Goal: Check status: Check status

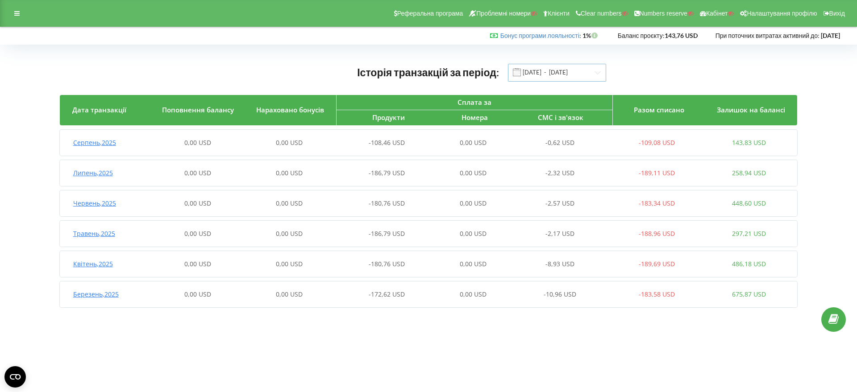
click at [531, 73] on input "01.03.2025 - 19.08.2025" at bounding box center [557, 73] width 98 height 18
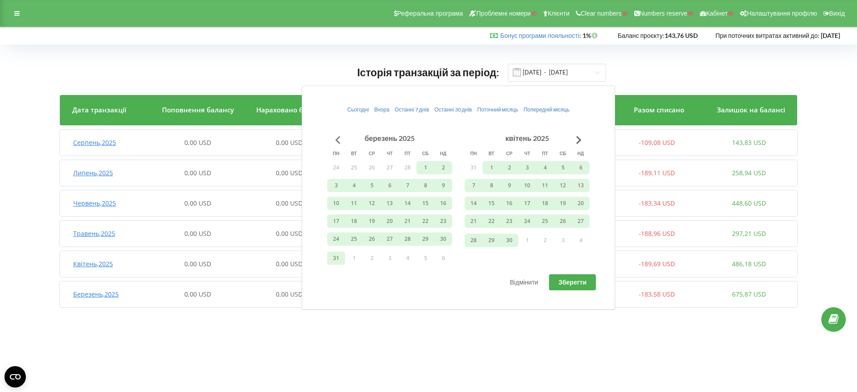
click at [341, 139] on button "Go to previous month" at bounding box center [338, 140] width 18 height 18
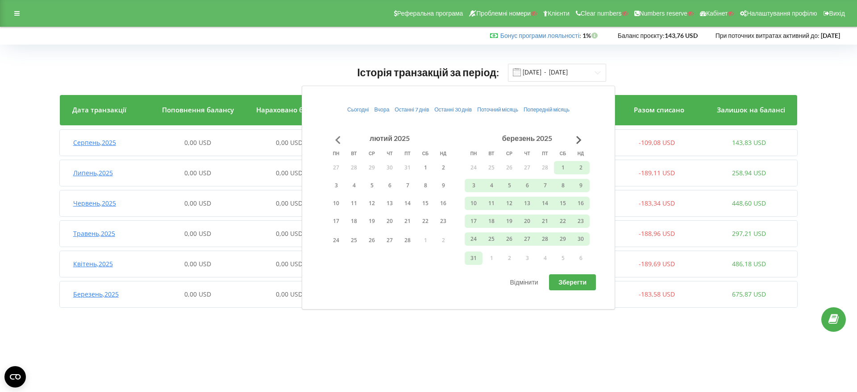
click at [340, 139] on button "Go to previous month" at bounding box center [338, 140] width 18 height 18
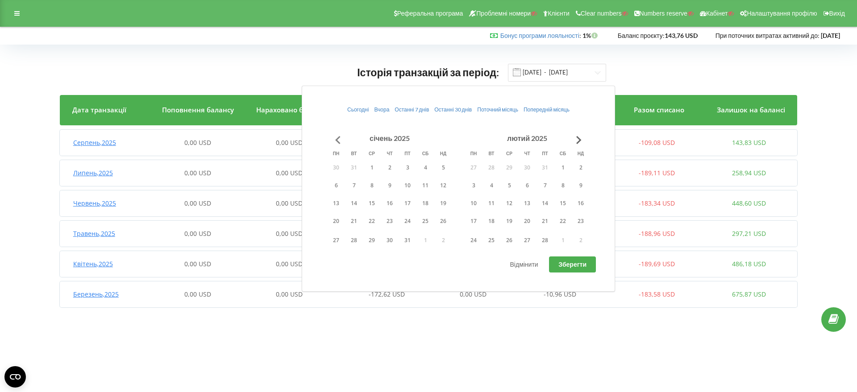
click at [340, 139] on button "Go to previous month" at bounding box center [338, 140] width 18 height 18
click at [441, 168] on button "1" at bounding box center [443, 167] width 18 height 13
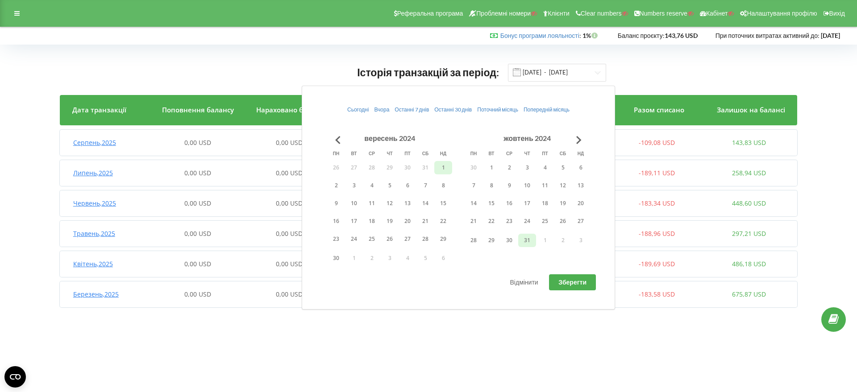
click at [526, 239] on button "31" at bounding box center [527, 240] width 18 height 13
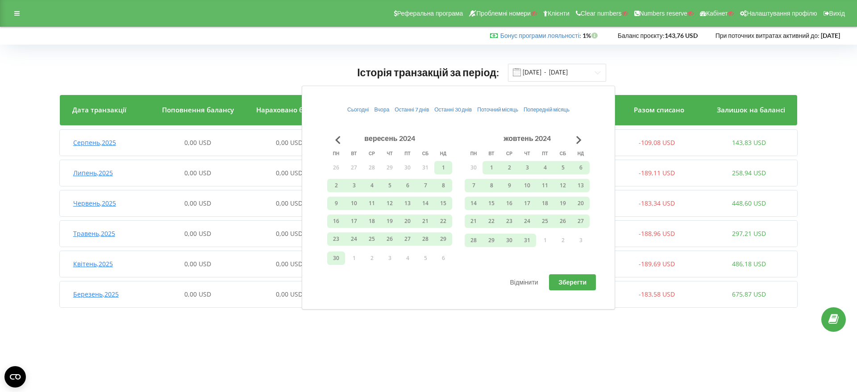
click at [583, 279] on span "Зберегти" at bounding box center [572, 283] width 28 height 8
type input "01.09.2024 - 31.10.2024"
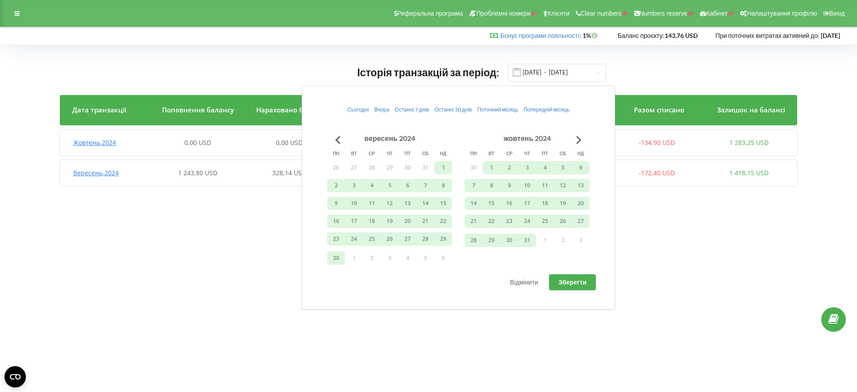
click at [130, 260] on body "Реферальна програма Проблемні номери Клієнти Clear numbers Numbers reserve Кабі…" at bounding box center [428, 196] width 857 height 392
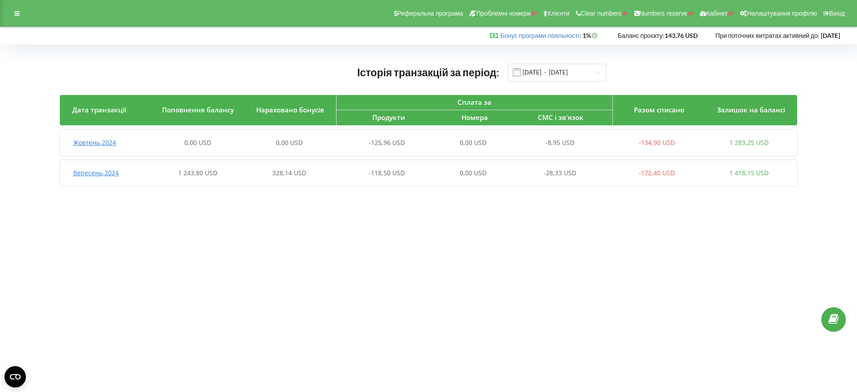
click at [103, 177] on div "Вересень , 2024 1 243,80 USD 328,14 USD -118,50 USD 0,00 USD -28,33 USD -172,40…" at bounding box center [427, 172] width 735 height 21
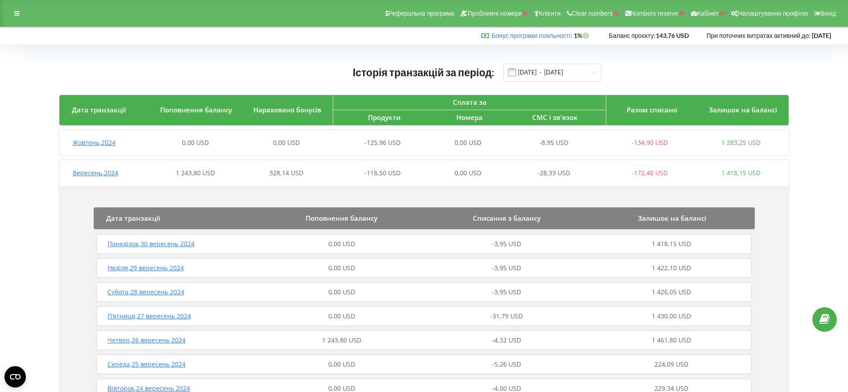
scroll to position [112, 0]
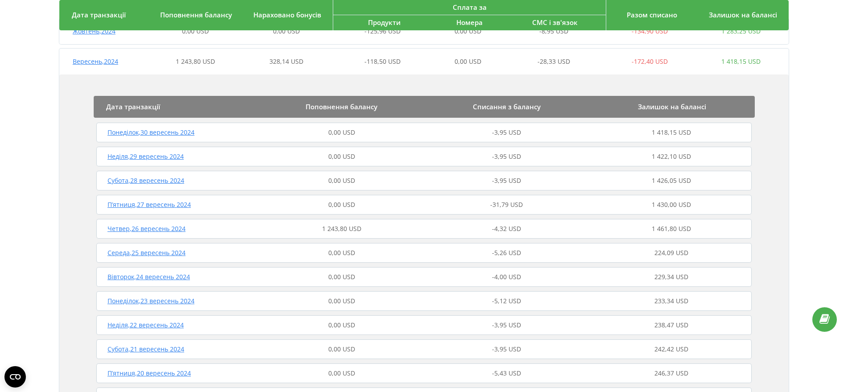
click at [171, 229] on span "Четвер , 26 вересень 2024" at bounding box center [147, 229] width 78 height 8
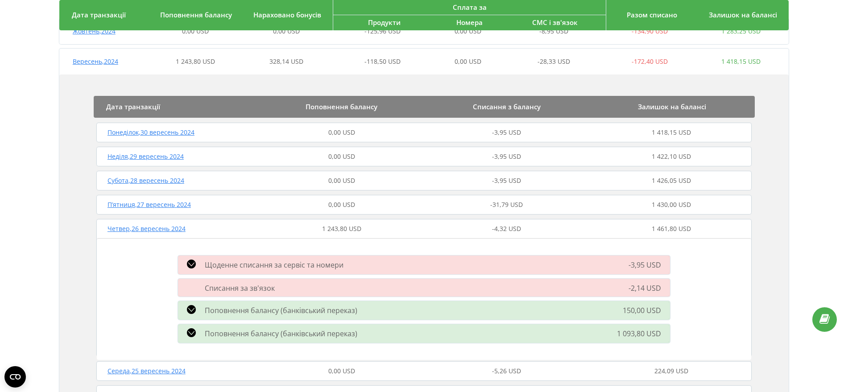
click at [192, 308] on icon at bounding box center [191, 309] width 9 height 9
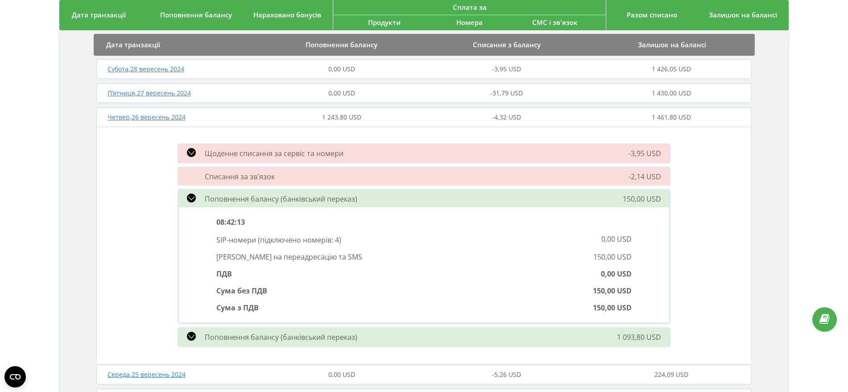
scroll to position [279, 0]
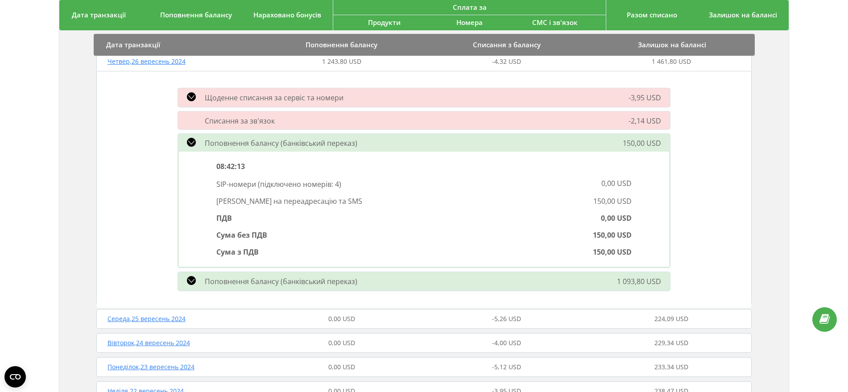
click at [196, 280] on div "Поповнення балансу (банківський переказ)" at bounding box center [346, 281] width 346 height 11
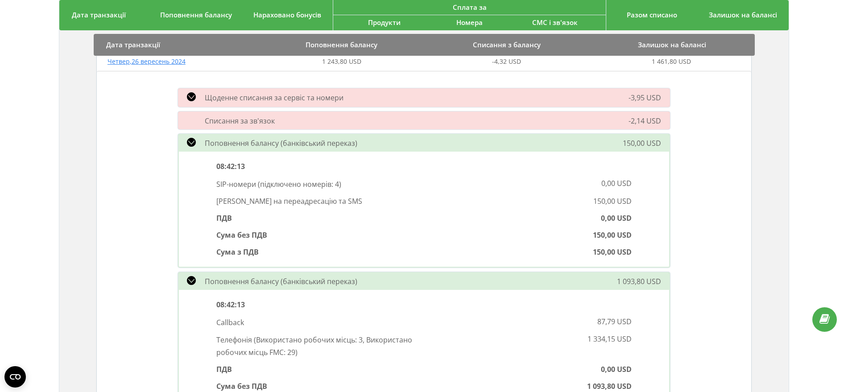
scroll to position [335, 0]
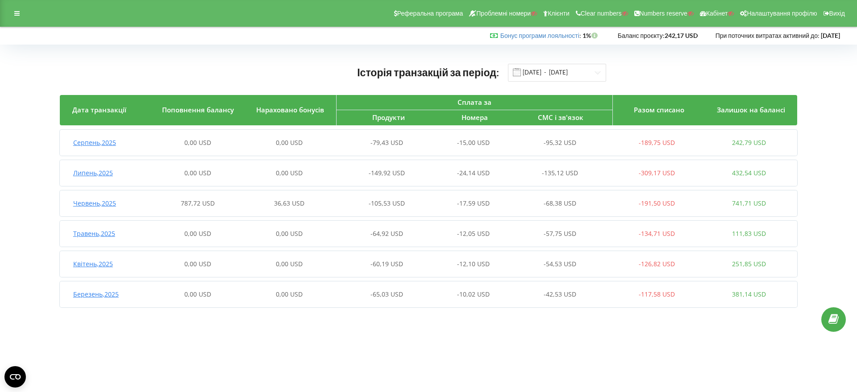
click at [108, 203] on span "Червень , 2025" at bounding box center [94, 203] width 43 height 8
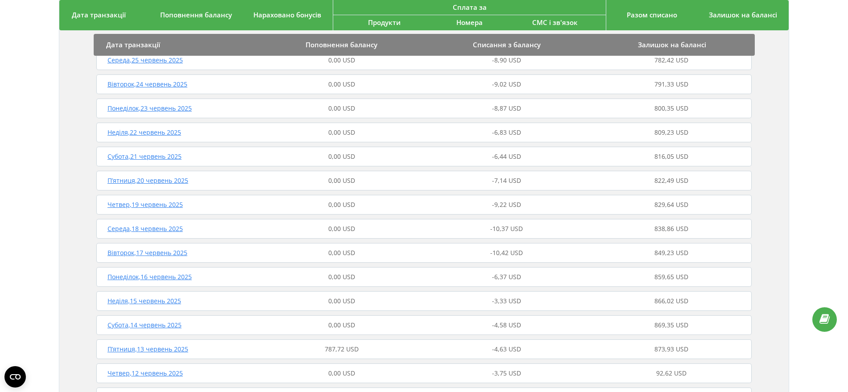
scroll to position [446, 0]
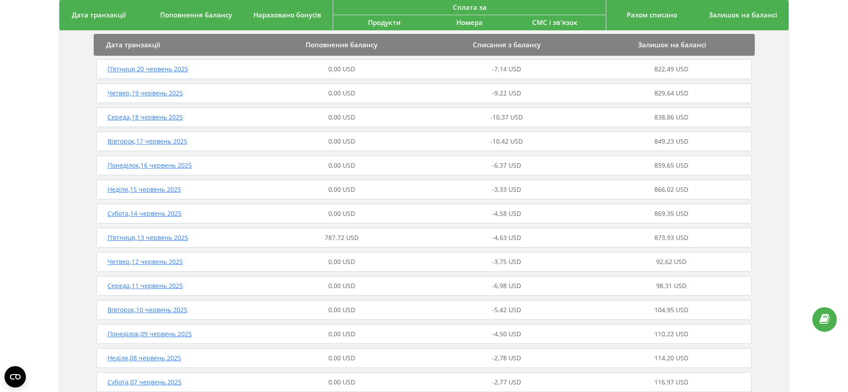
click at [179, 236] on span "П’ятниця , 13 червень 2025" at bounding box center [148, 237] width 81 height 8
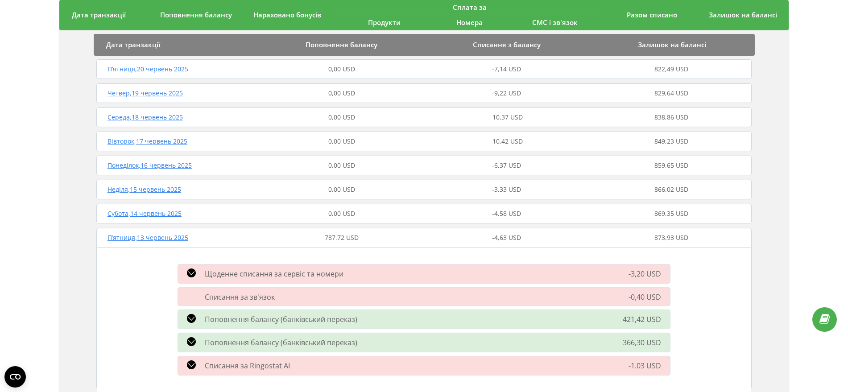
scroll to position [502, 0]
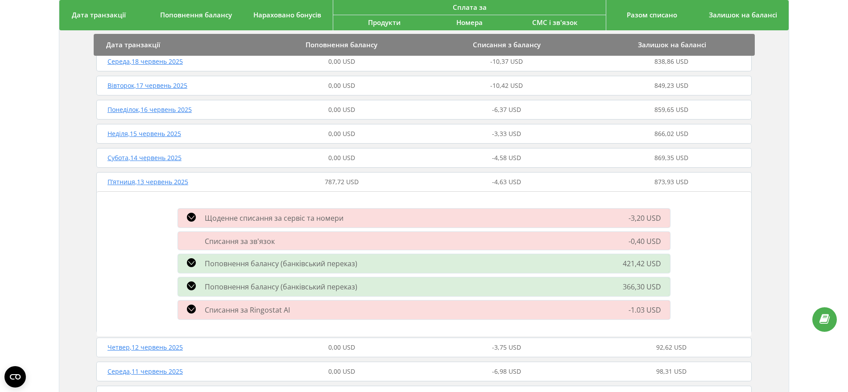
click at [193, 263] on icon at bounding box center [191, 262] width 9 height 9
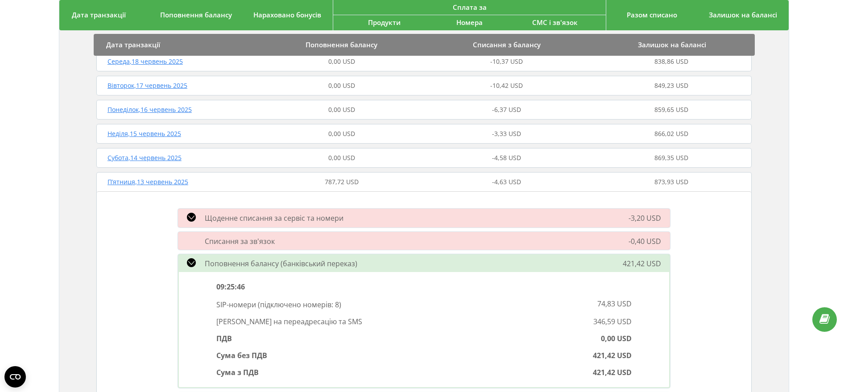
scroll to position [614, 0]
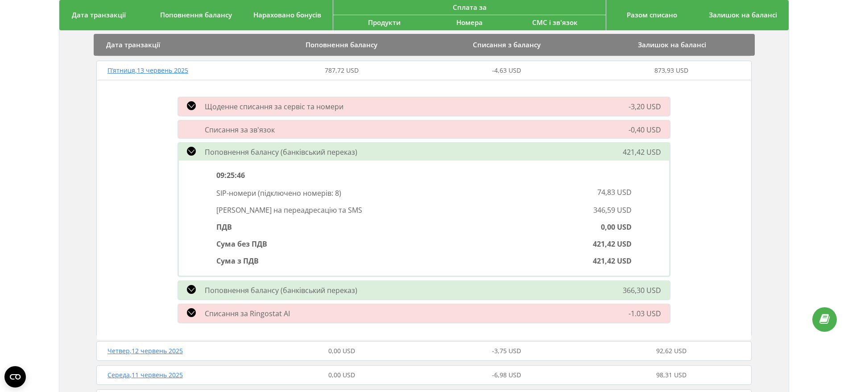
click at [189, 291] on icon at bounding box center [191, 289] width 9 height 9
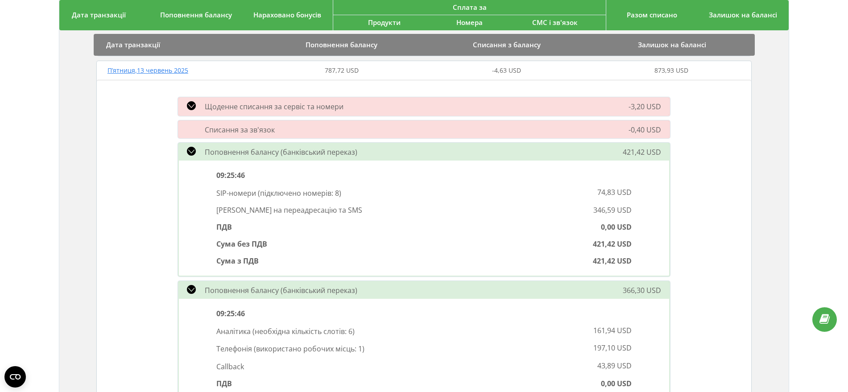
scroll to position [669, 0]
